Goal: Task Accomplishment & Management: Use online tool/utility

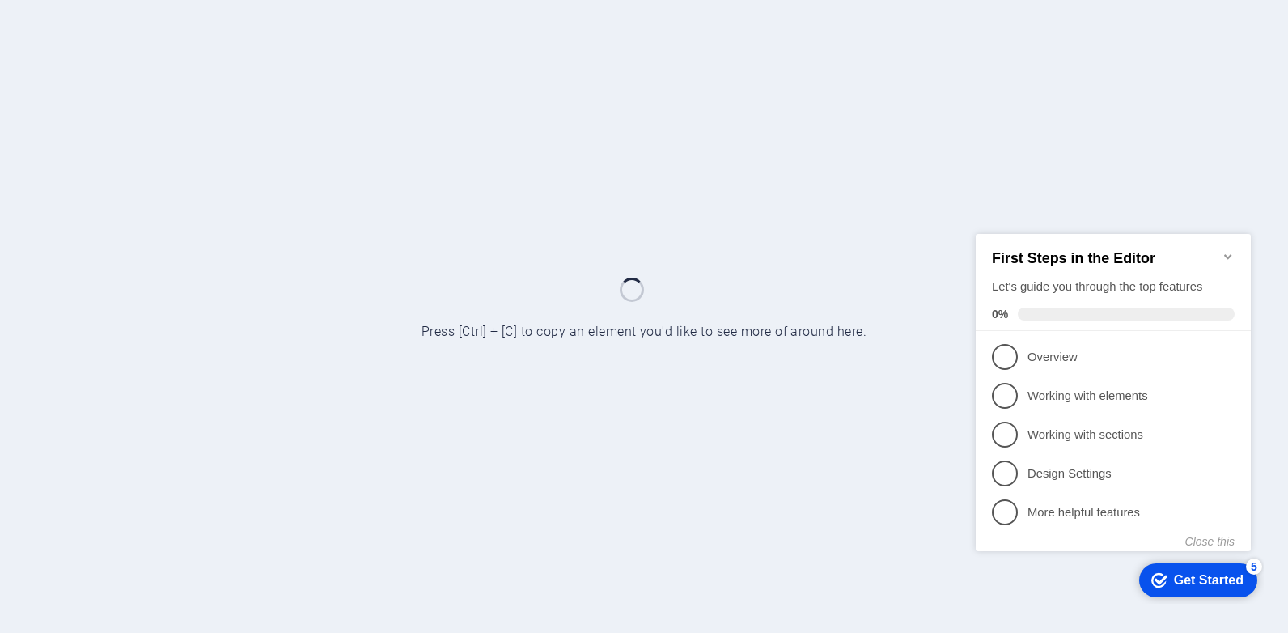
click at [1015, 188] on div at bounding box center [644, 316] width 1288 height 633
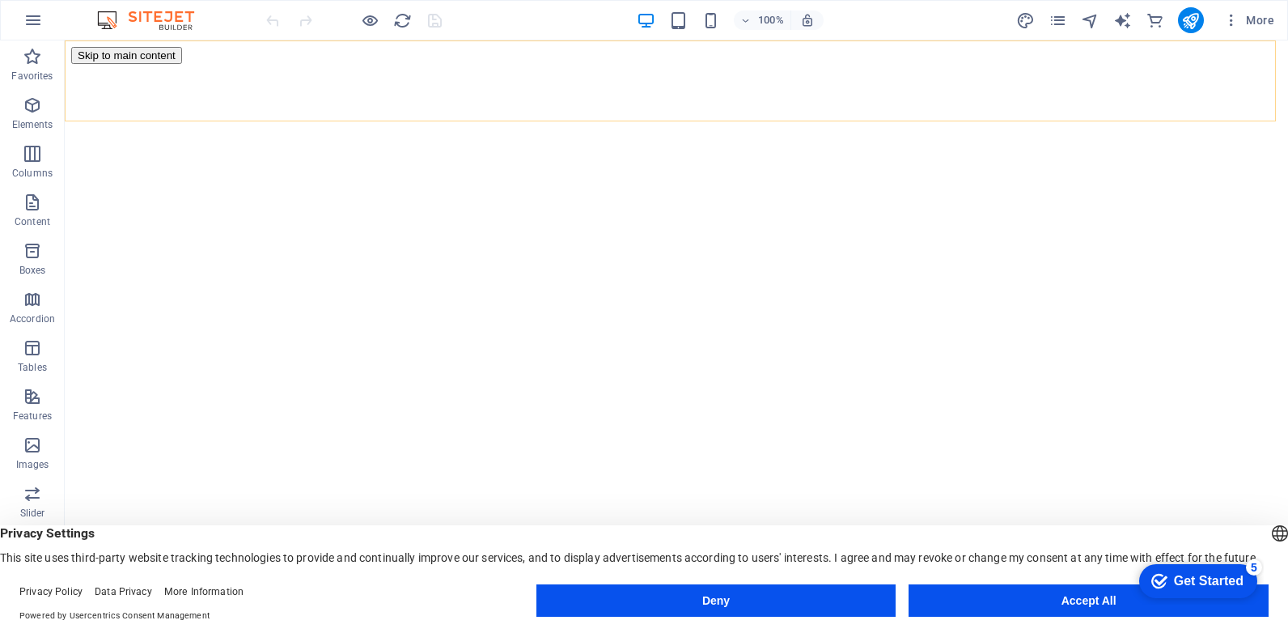
scroll to position [1861, 0]
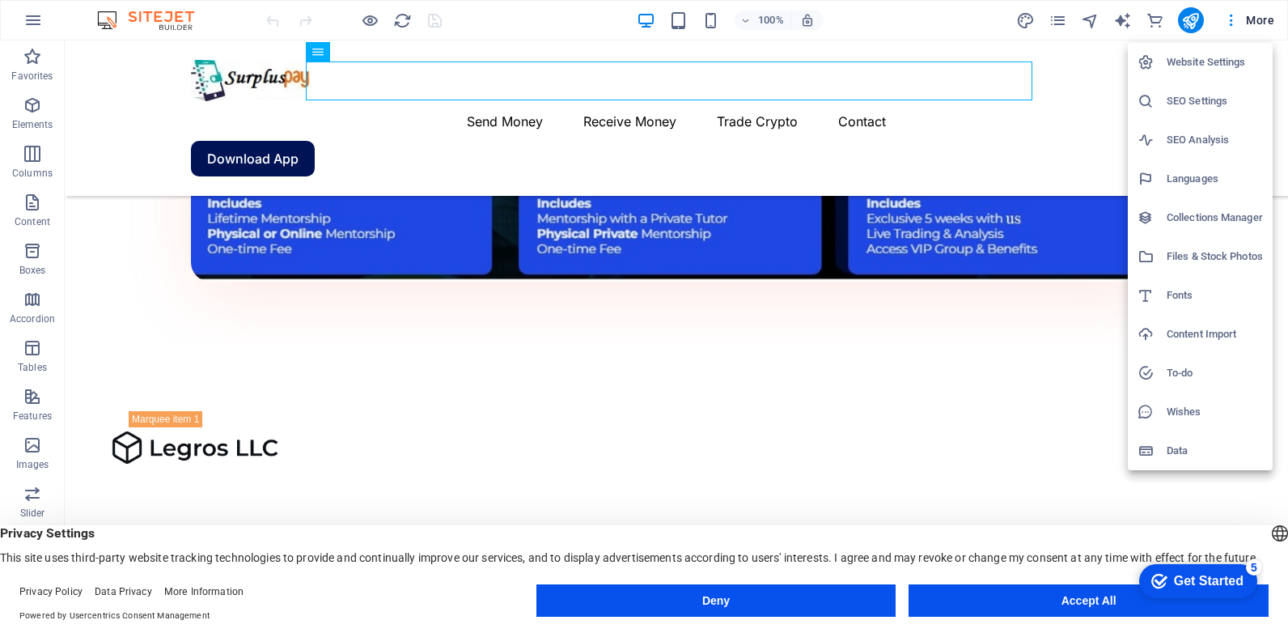
click at [1230, 23] on div at bounding box center [644, 316] width 1288 height 633
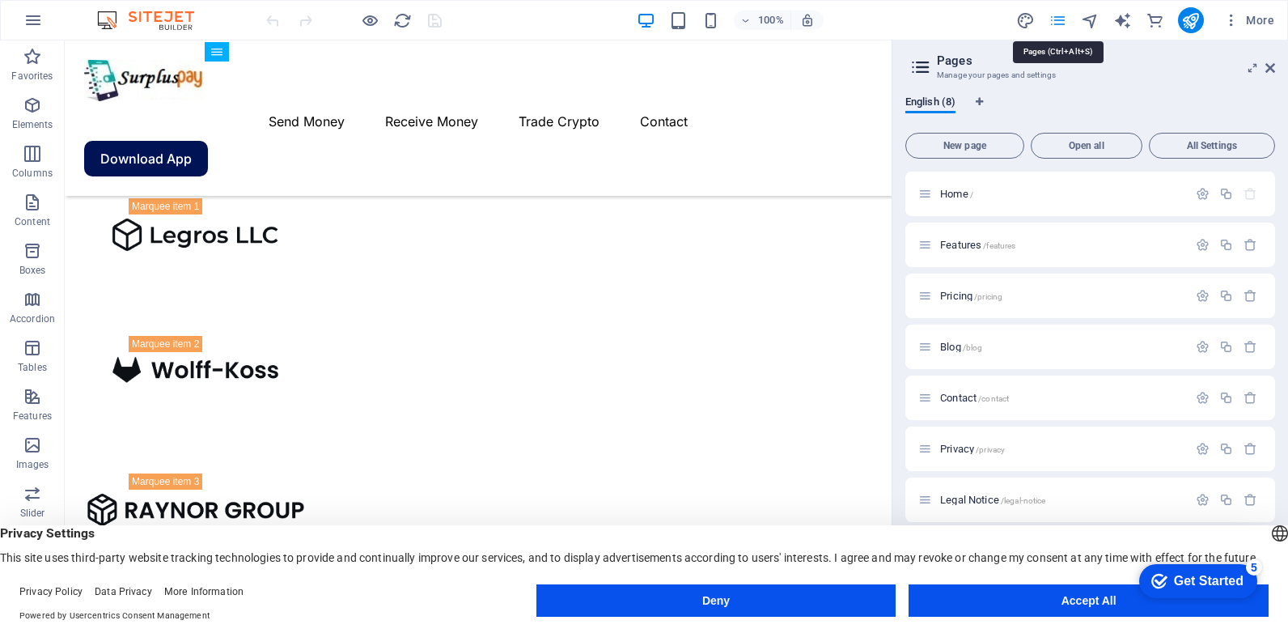
scroll to position [1963, 0]
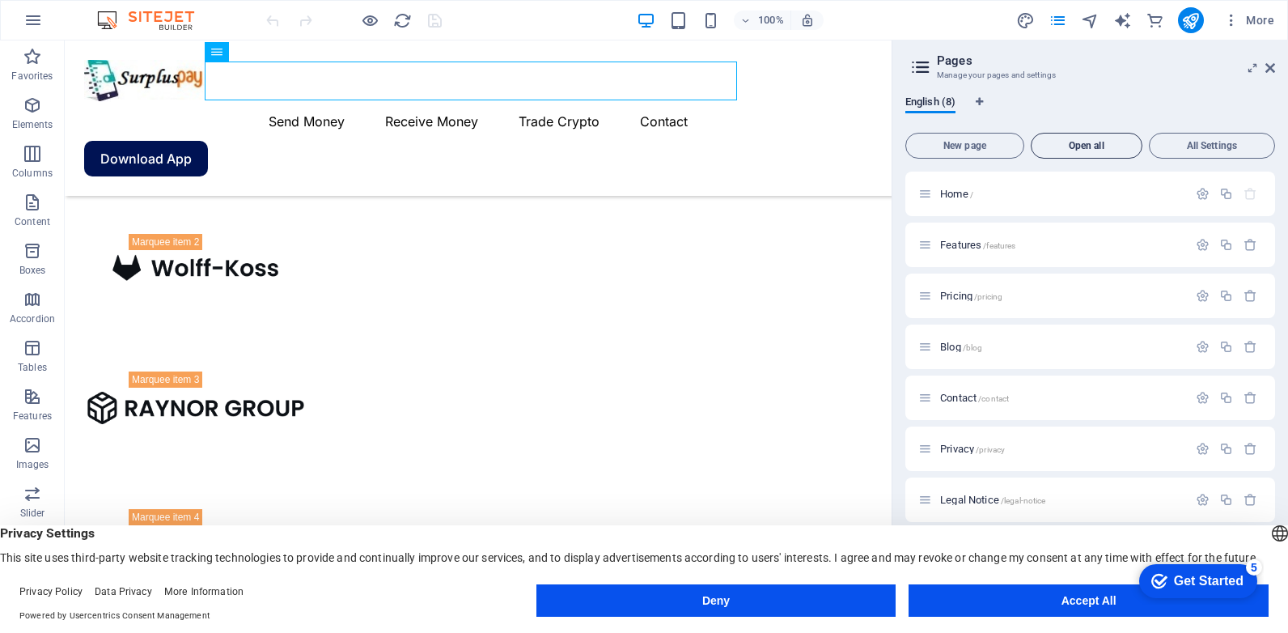
click at [1075, 142] on span "Open all" at bounding box center [1086, 146] width 97 height 10
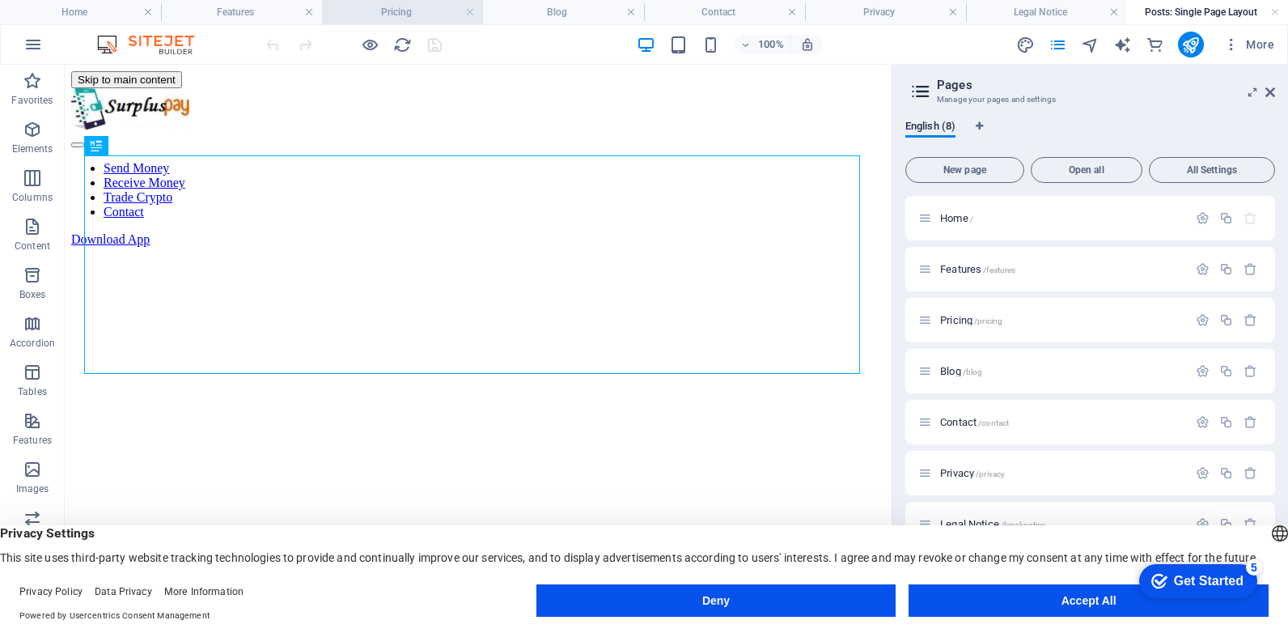
scroll to position [0, 0]
select select "68acdc85e93320e6690c357b"
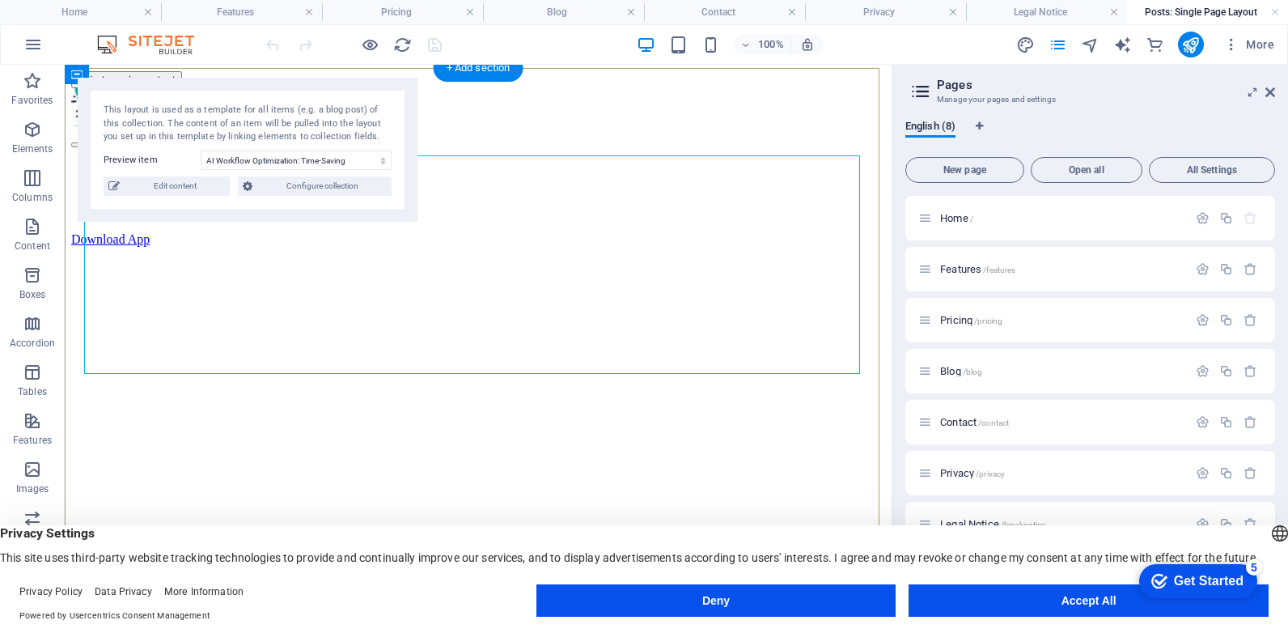
click at [230, 15] on h4 "Features" at bounding box center [241, 12] width 161 height 18
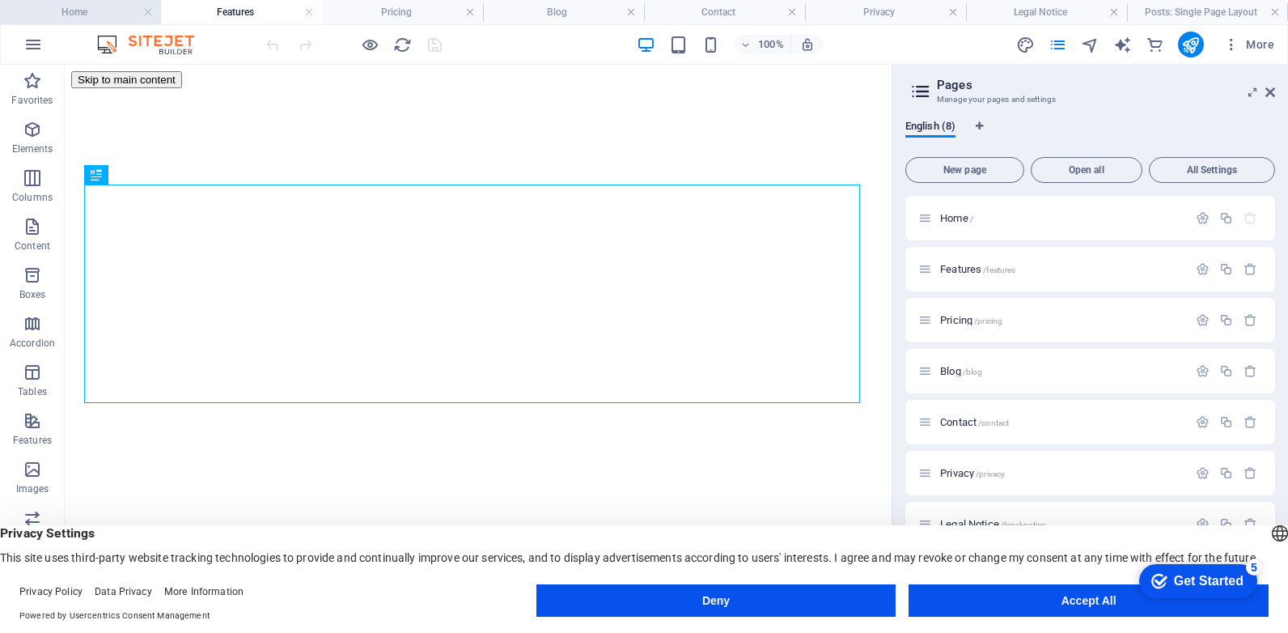
click at [101, 5] on h4 "Home" at bounding box center [80, 12] width 161 height 18
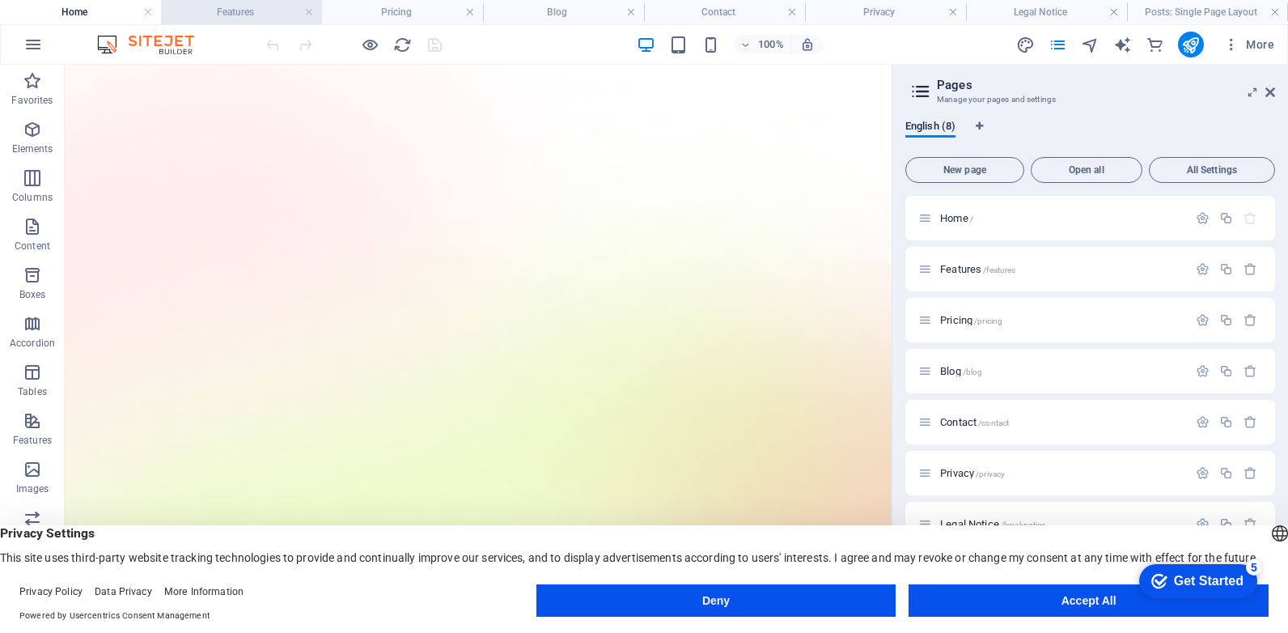
click at [242, 12] on h4 "Features" at bounding box center [241, 12] width 161 height 18
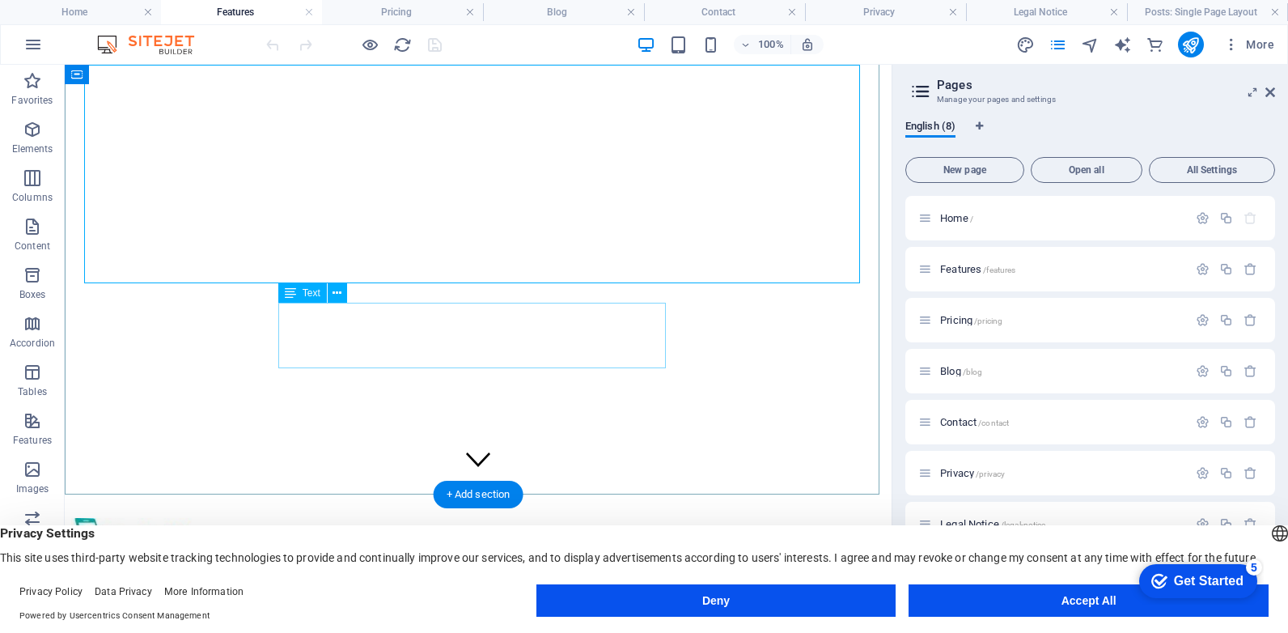
scroll to position [162, 0]
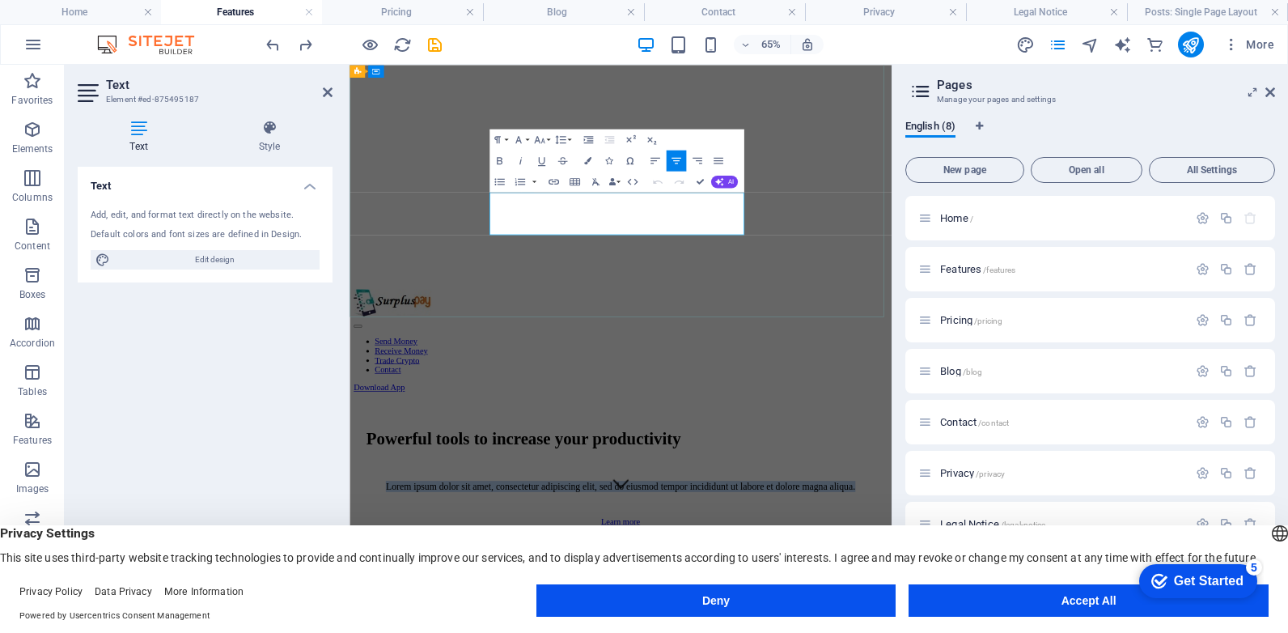
drag, startPoint x: 568, startPoint y: 273, endPoint x: 821, endPoint y: 320, distance: 257.4
click at [0, 0] on span "Privacy Settings" at bounding box center [0, 0] width 0 height 0
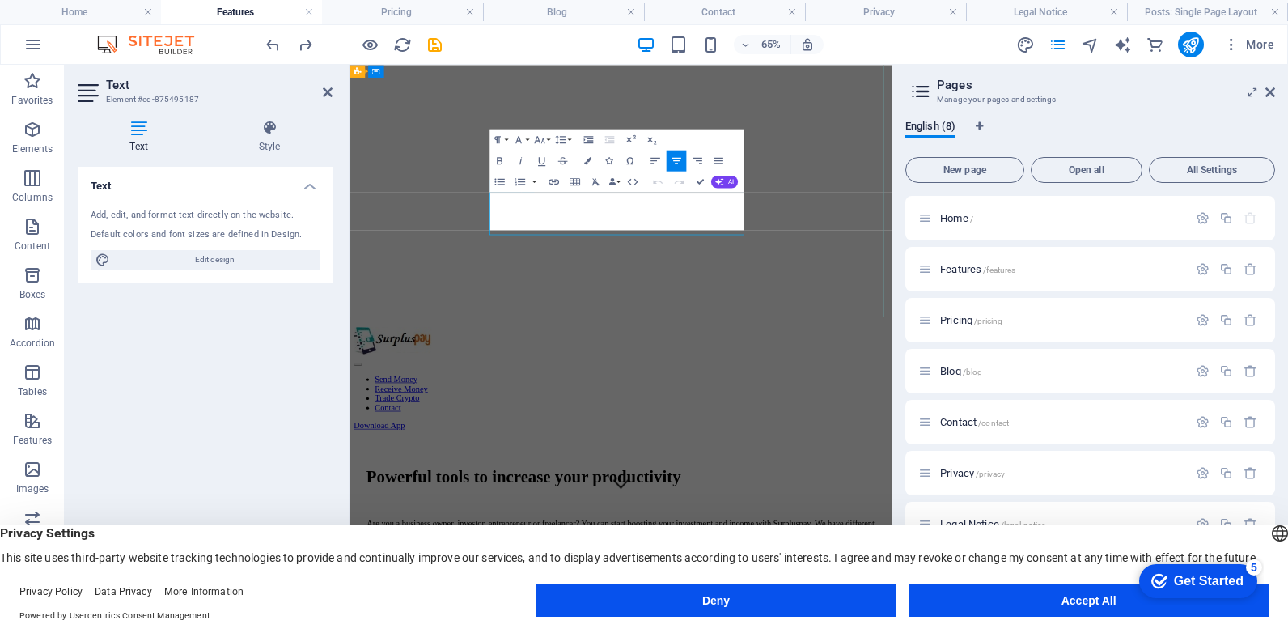
scroll to position [1739, 2]
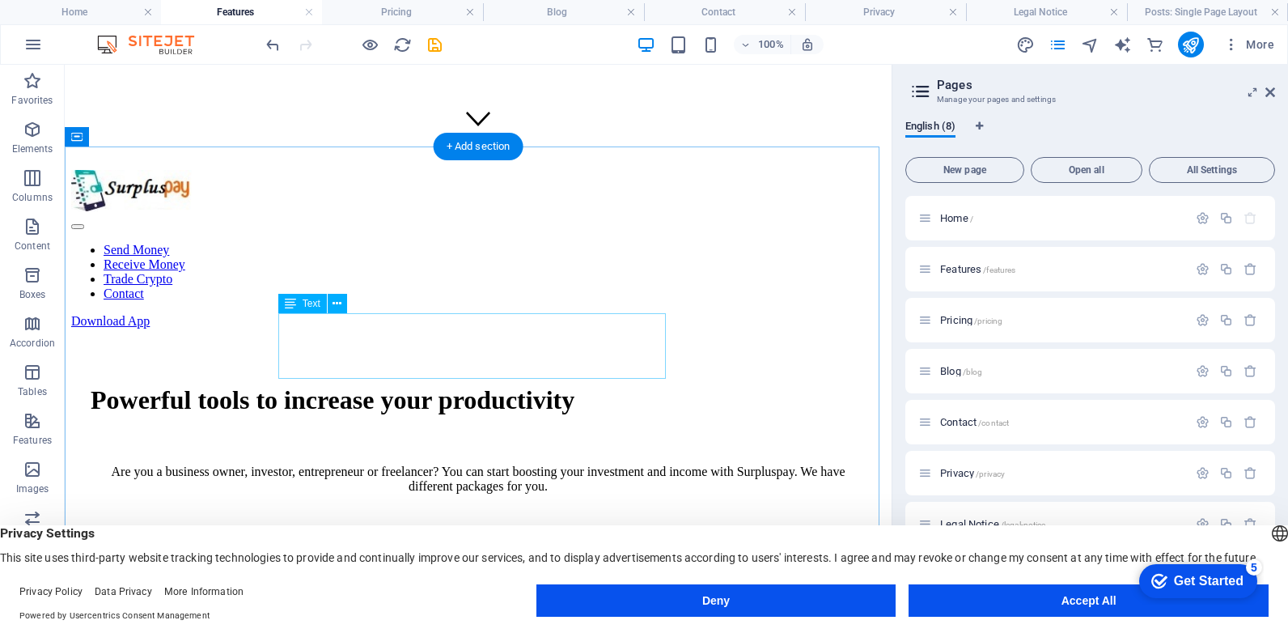
scroll to position [485, 0]
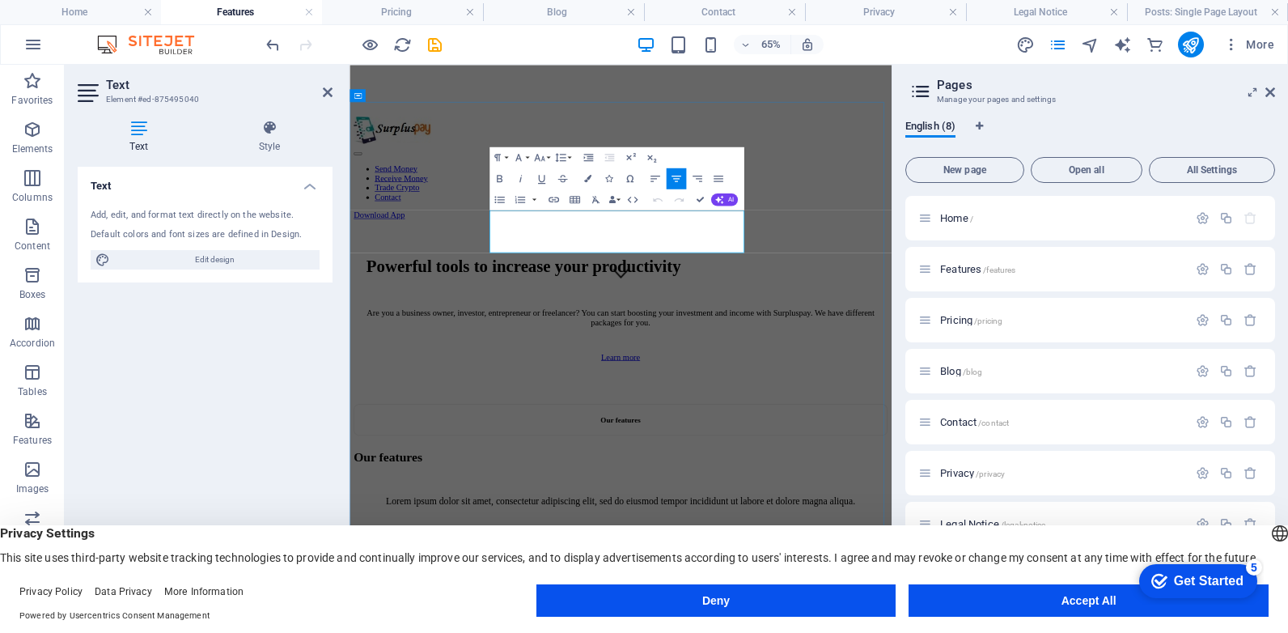
drag, startPoint x: 447, startPoint y: 551, endPoint x: 447, endPoint y: 517, distance: 34.0
click at [0, 0] on div "Privacy Settings This site uses third-party website tracking technologies to pr…" at bounding box center [0, 0] width 0 height 0
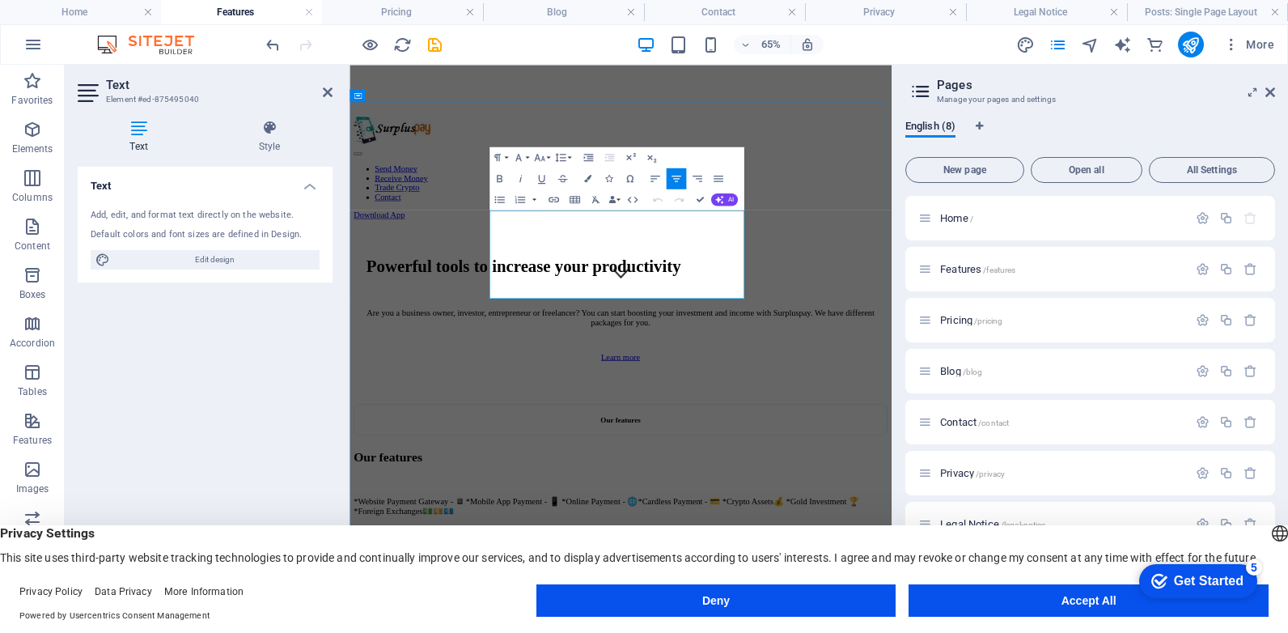
scroll to position [2772, 6]
click at [682, 177] on icon "button" at bounding box center [676, 178] width 13 height 13
click at [680, 178] on icon "button" at bounding box center [676, 178] width 13 height 13
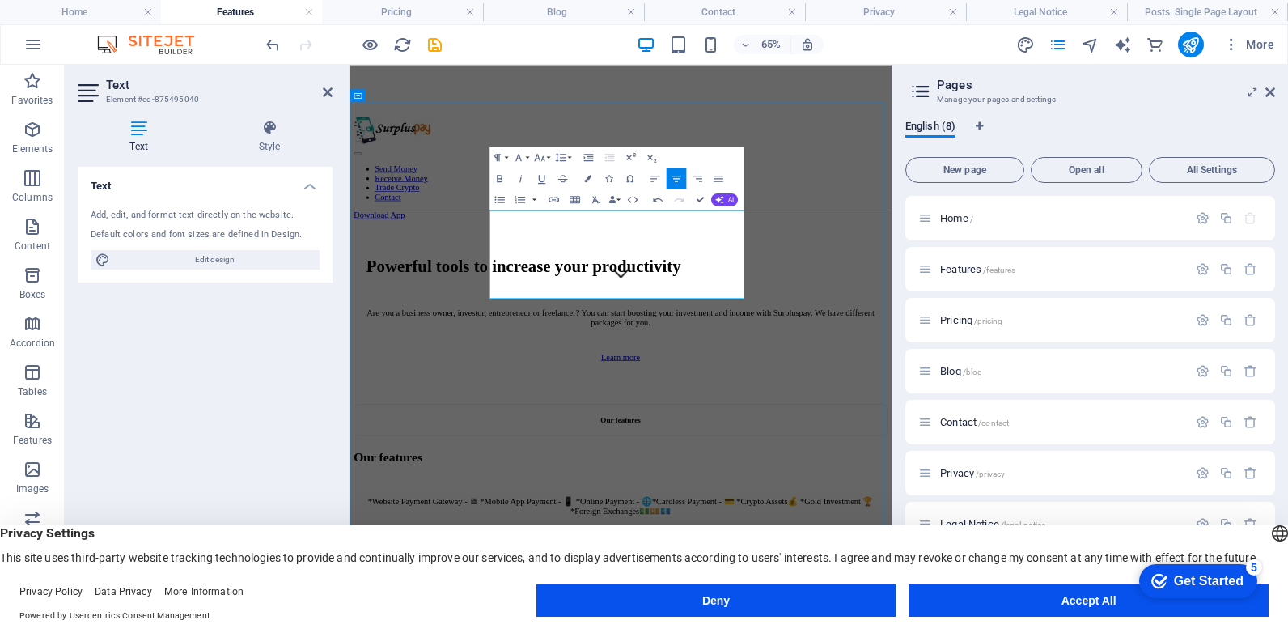
drag, startPoint x: 637, startPoint y: 135, endPoint x: 701, endPoint y: 200, distance: 91.5
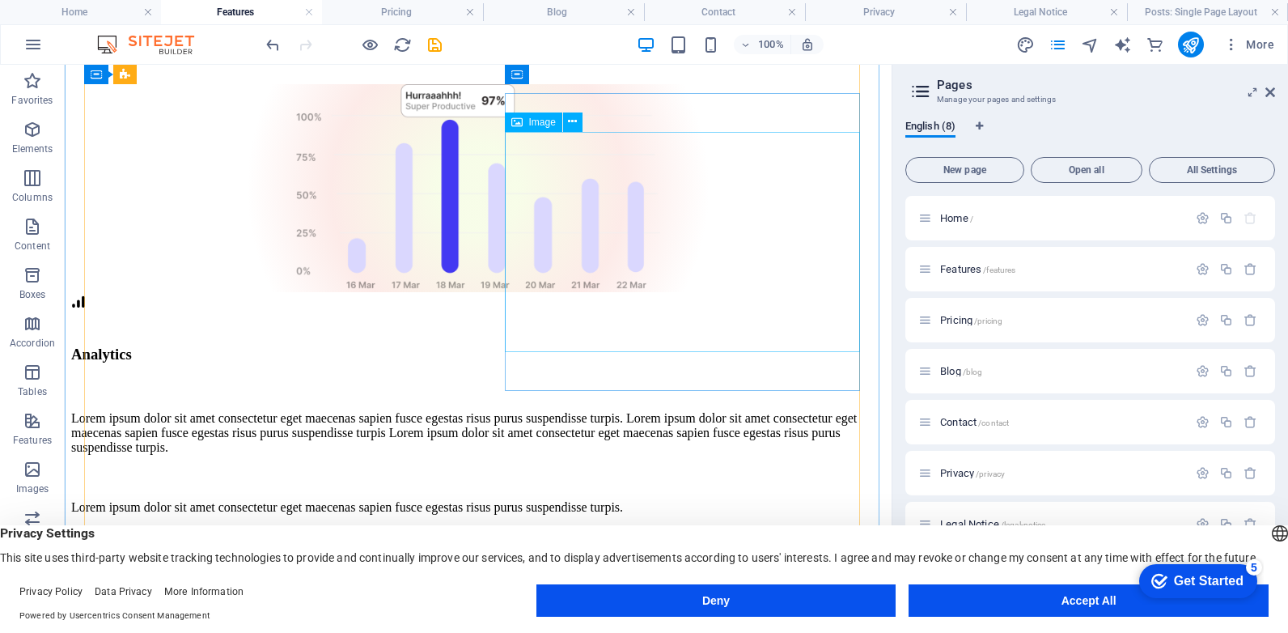
scroll to position [1258, 0]
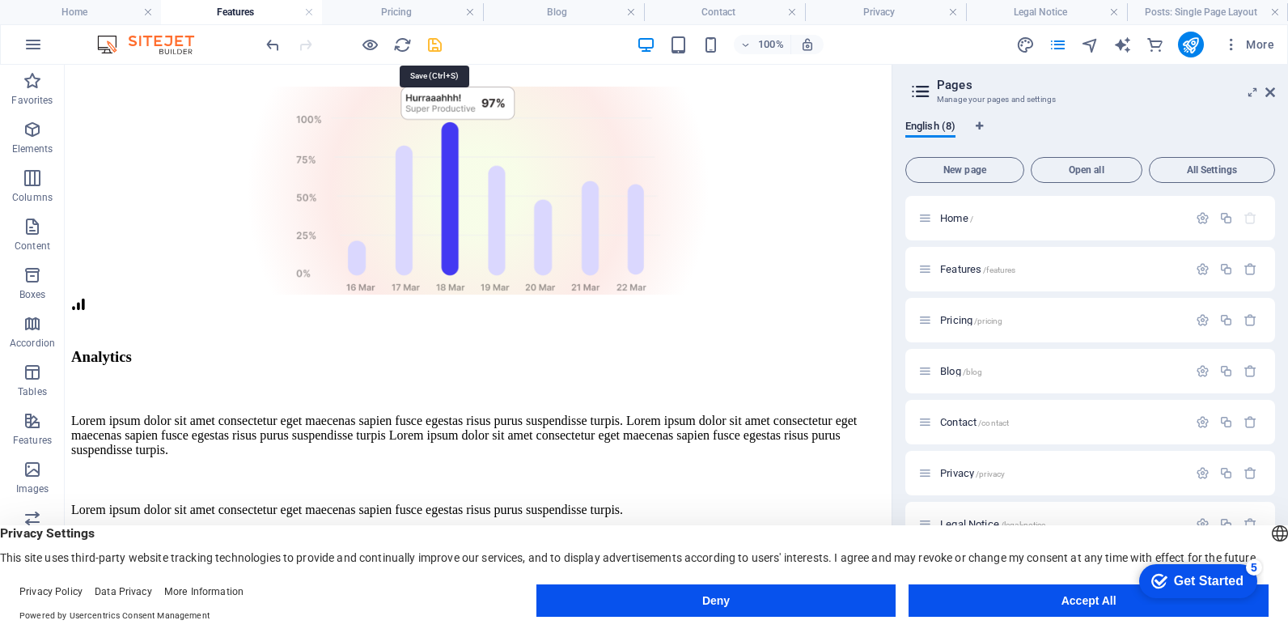
click at [426, 43] on icon "save" at bounding box center [435, 45] width 19 height 19
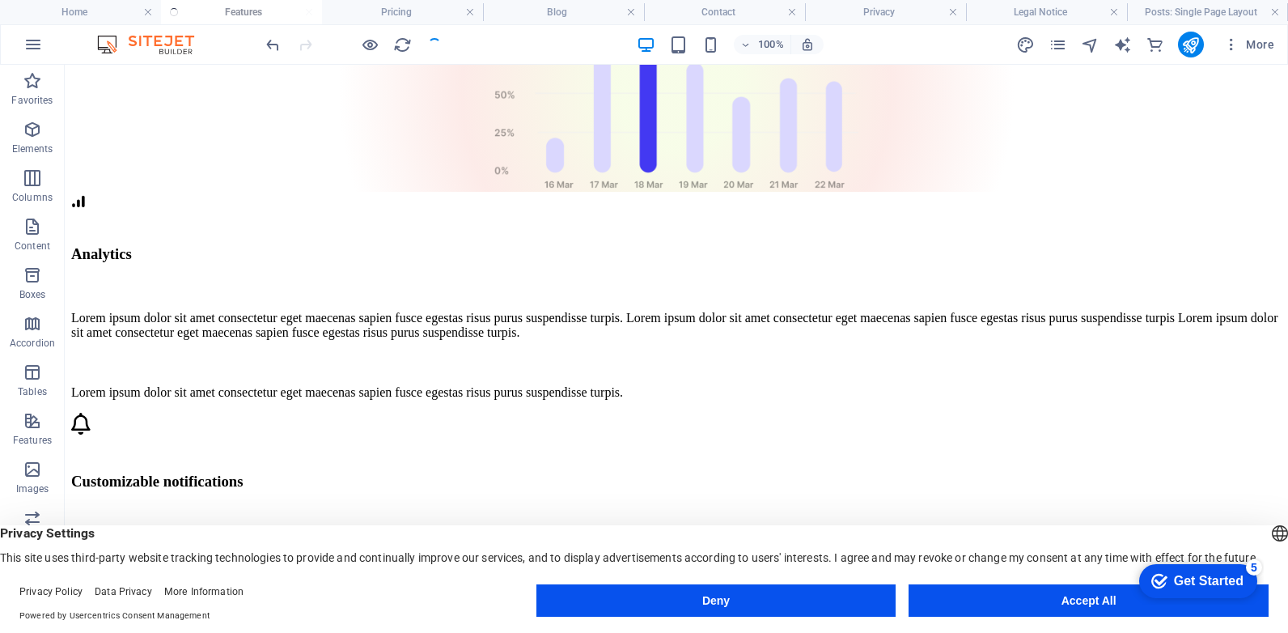
scroll to position [1166, 0]
